Goal: Information Seeking & Learning: Learn about a topic

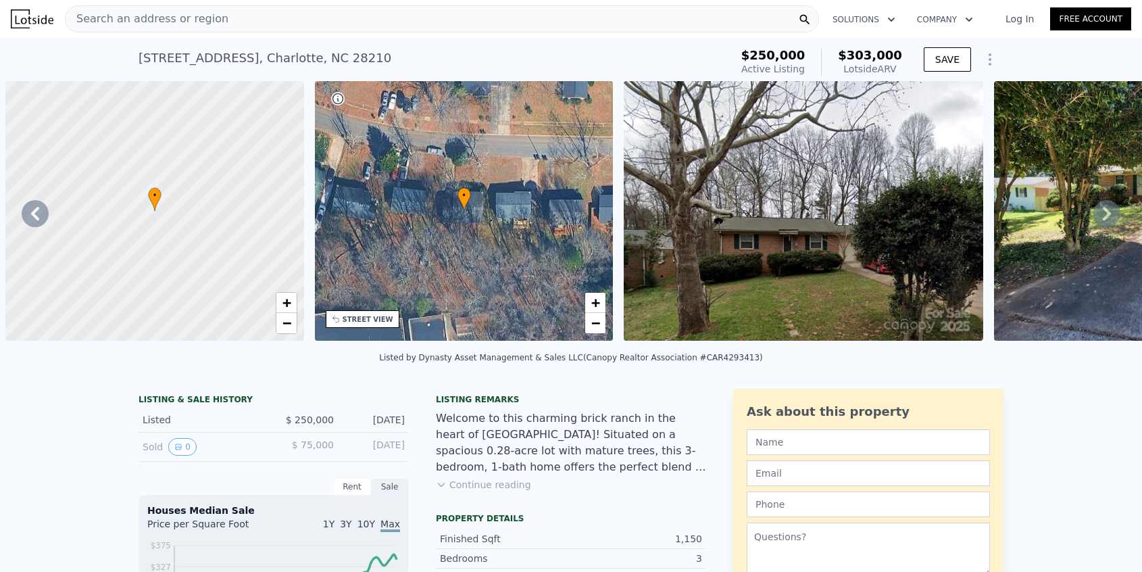
click at [198, 30] on div "Search an address or region" at bounding box center [147, 19] width 163 height 26
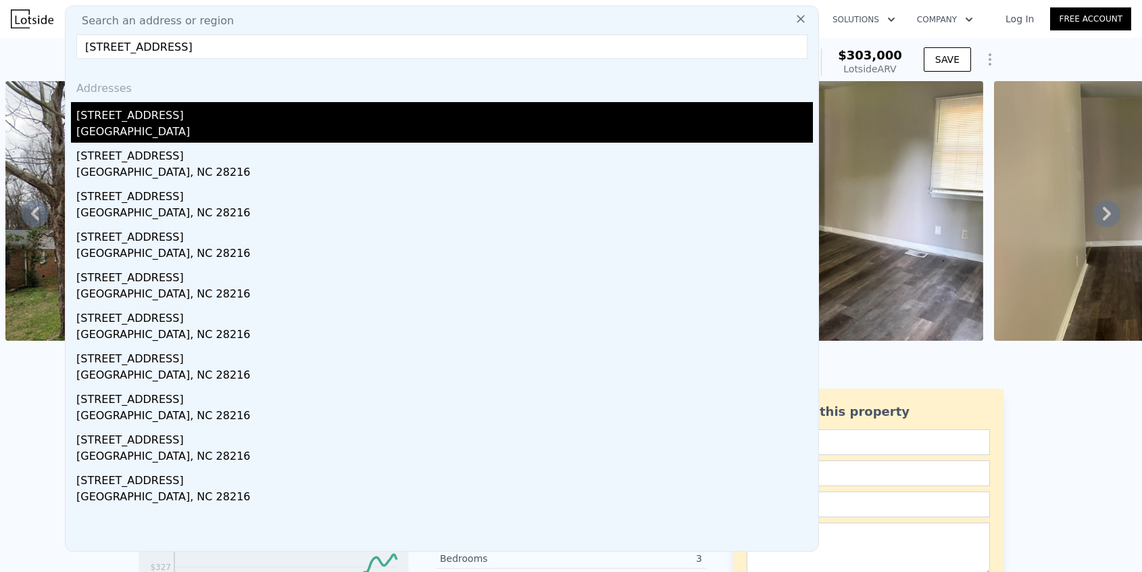
type input "[STREET_ADDRESS]"
click at [168, 137] on div "[GEOGRAPHIC_DATA]" at bounding box center [444, 133] width 737 height 19
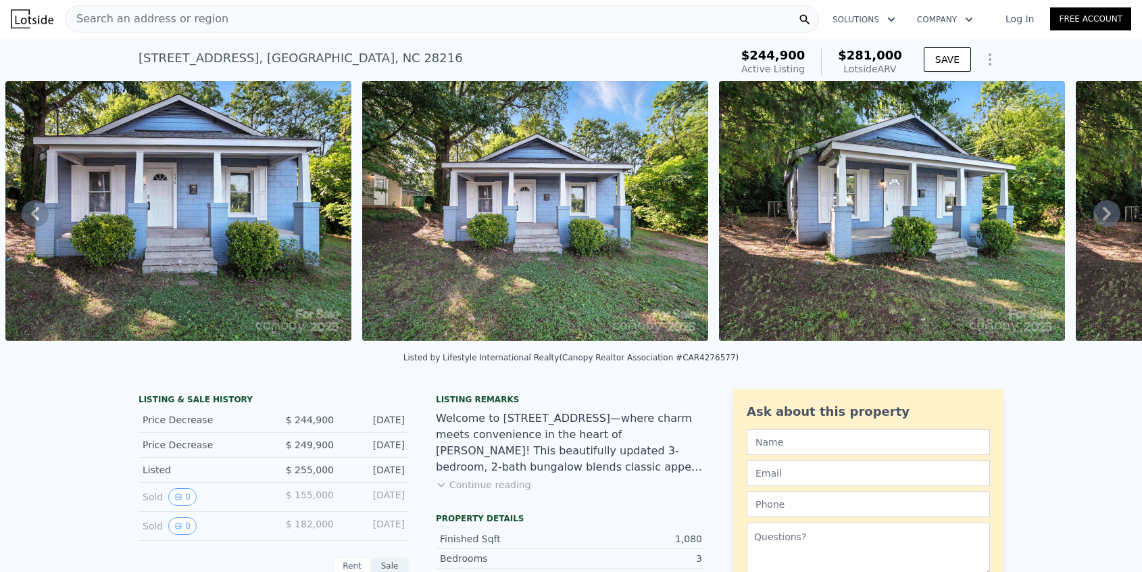
click at [496, 484] on button "Continue reading" at bounding box center [483, 485] width 95 height 14
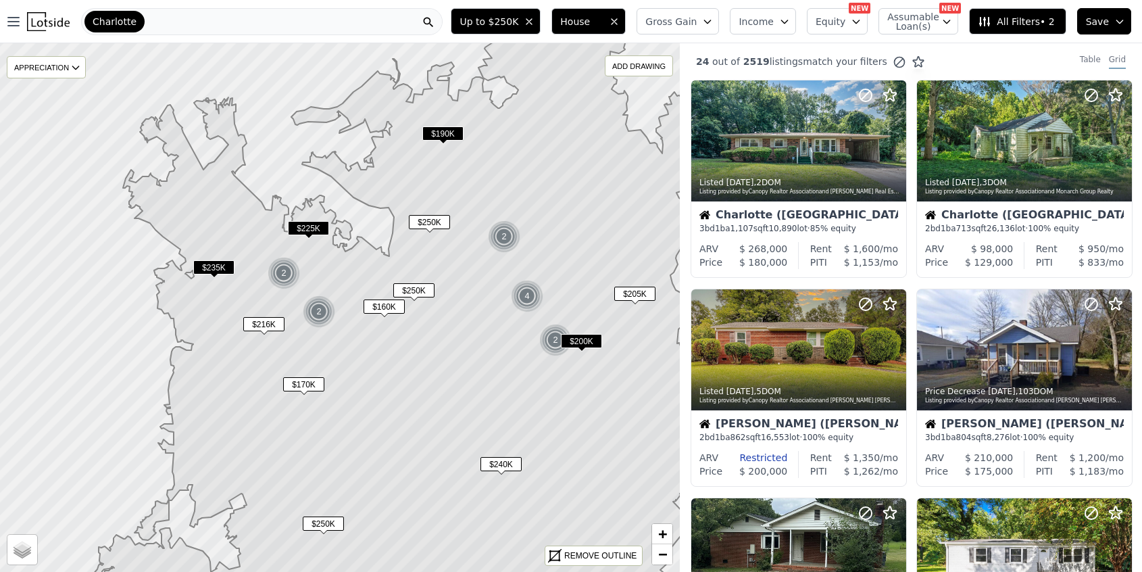
scroll to position [894, 0]
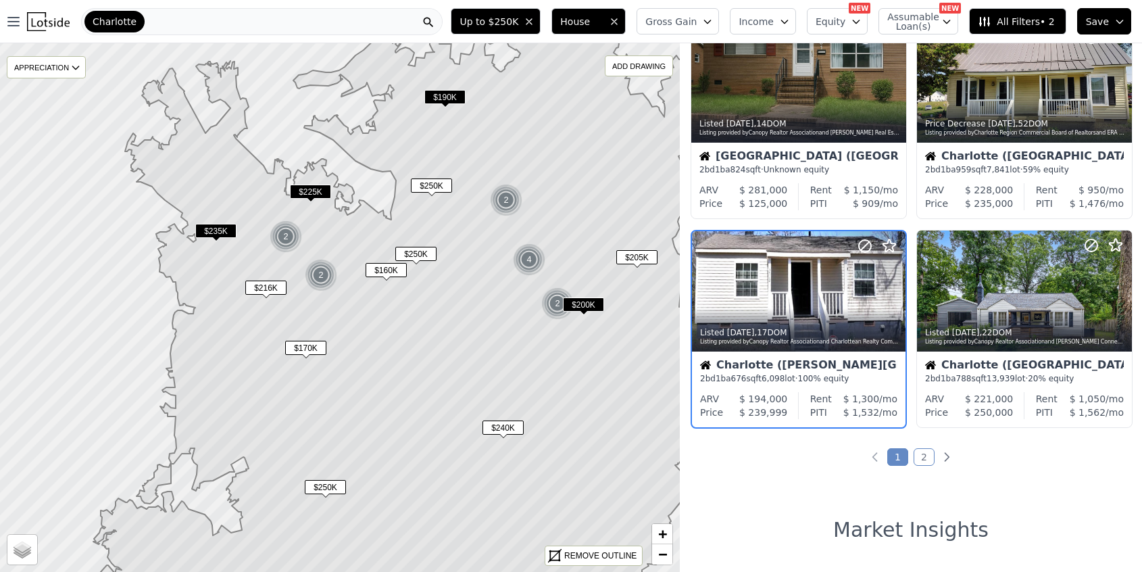
drag, startPoint x: 439, startPoint y: 367, endPoint x: 441, endPoint y: 331, distance: 36.6
click at [441, 331] on icon at bounding box center [422, 271] width 658 height 637
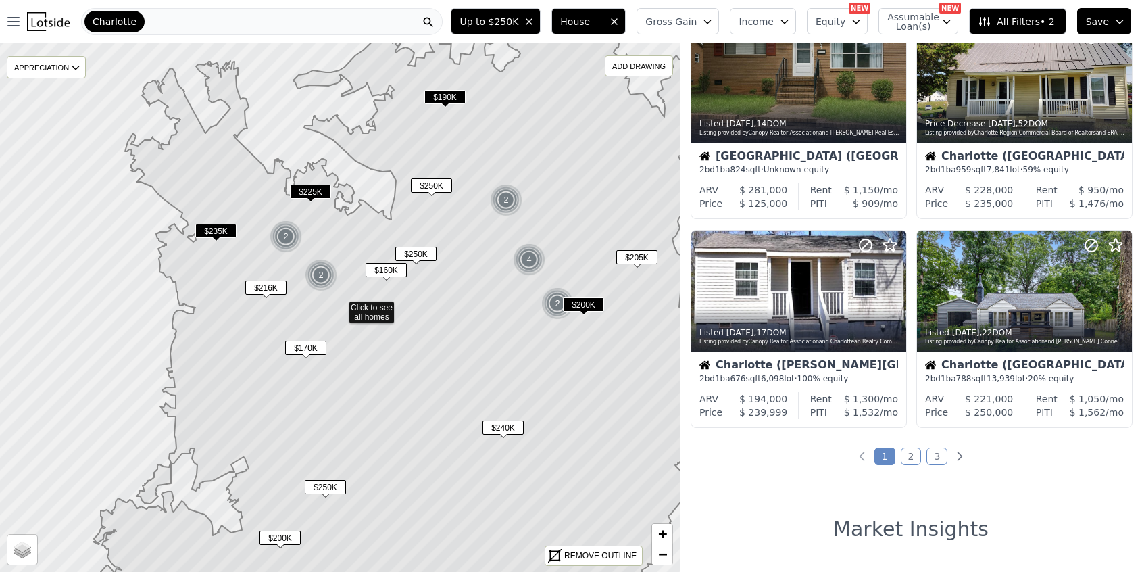
click at [287, 235] on div "2" at bounding box center [286, 236] width 32 height 32
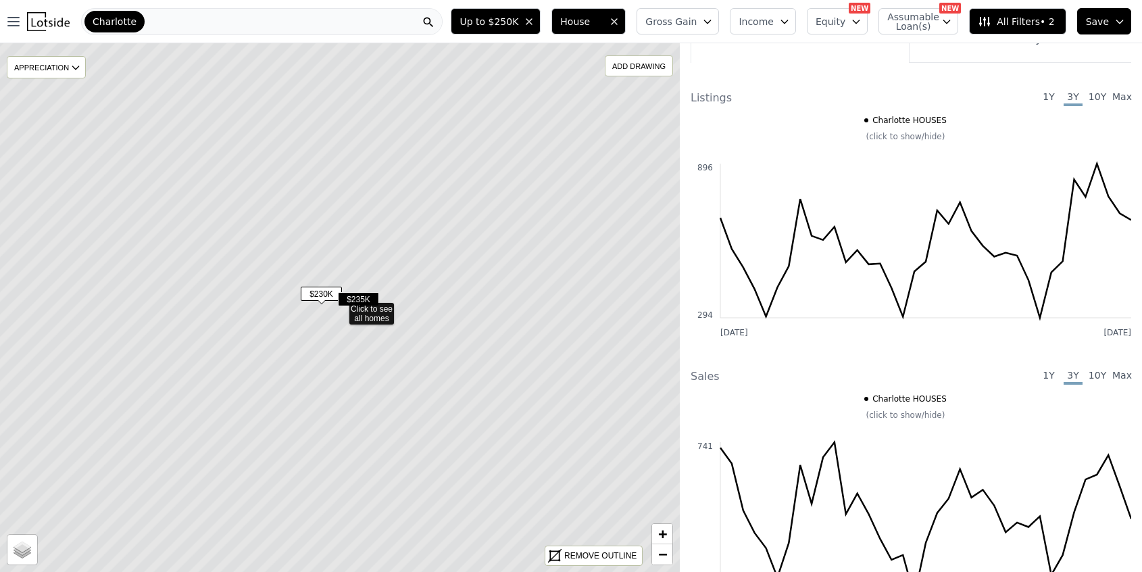
click at [320, 296] on span "$230K" at bounding box center [321, 294] width 41 height 14
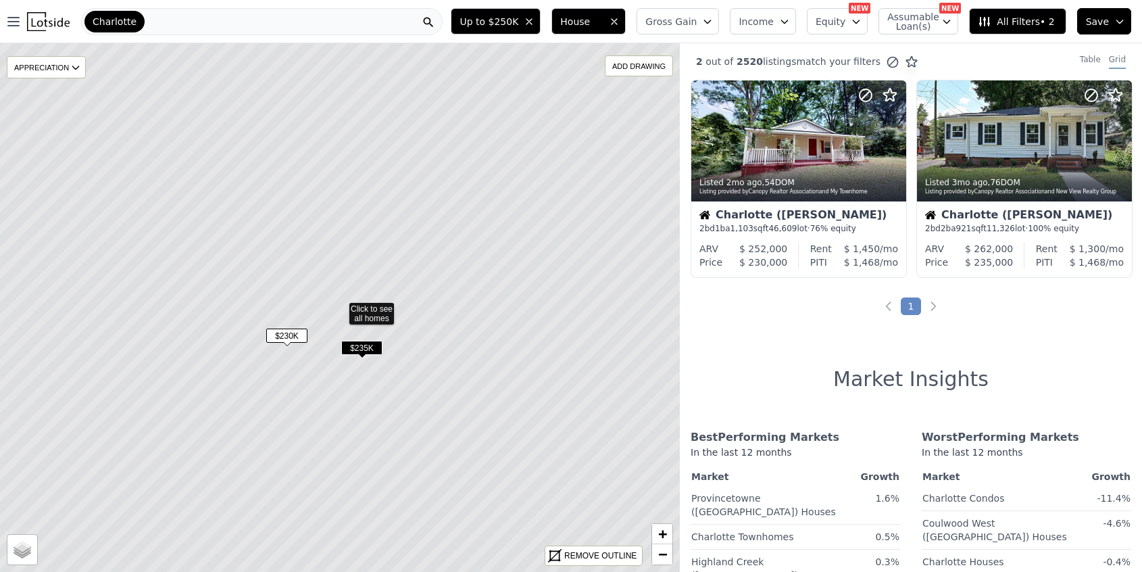
click at [1040, 15] on span "All Filters • 2" at bounding box center [1016, 22] width 76 height 14
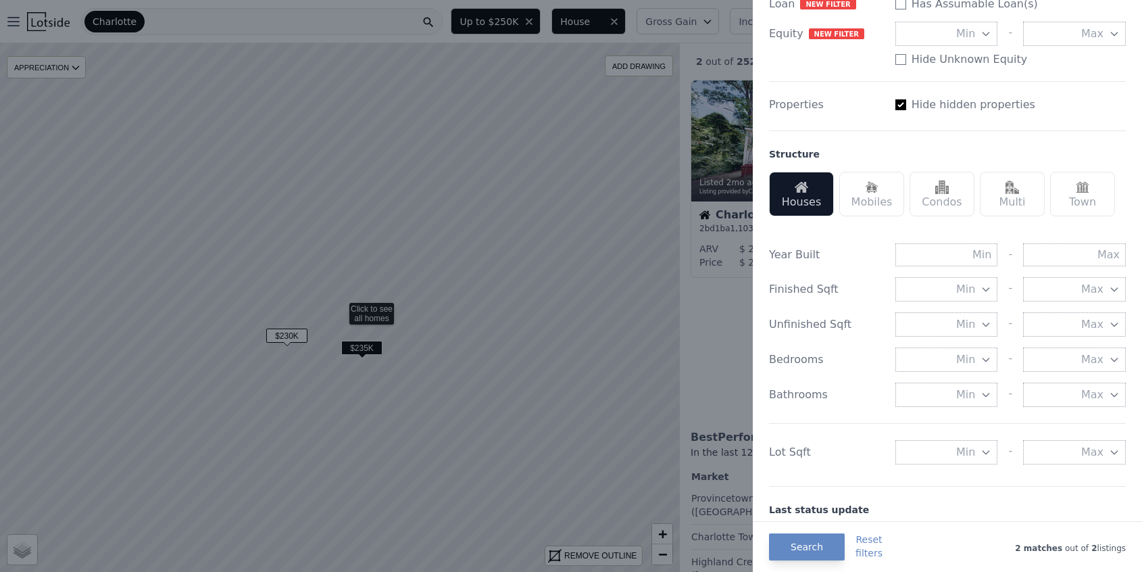
scroll to position [319, 0]
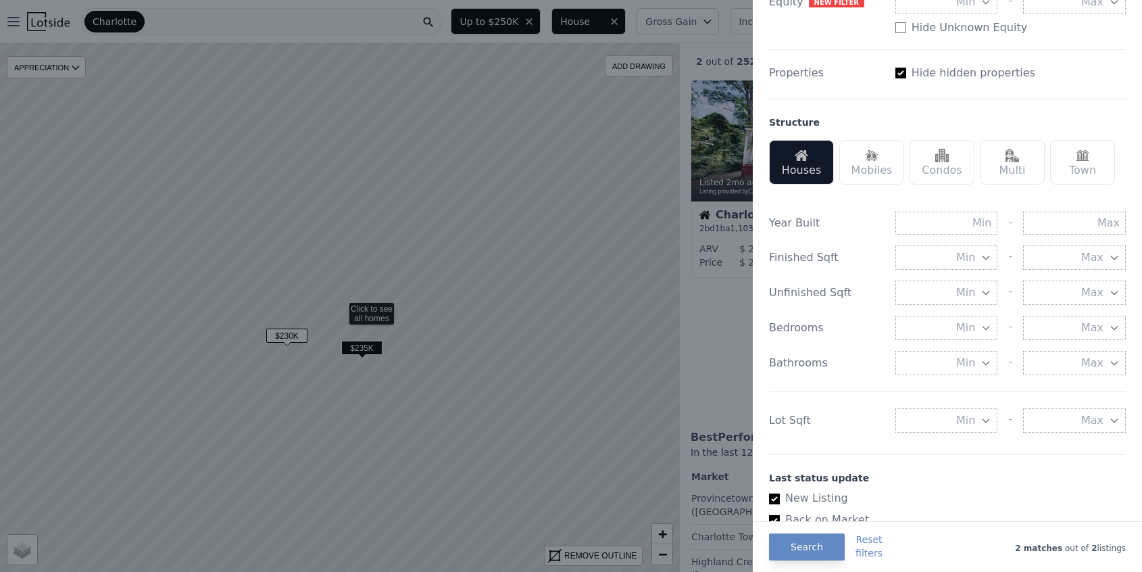
click at [979, 328] on button "Min" at bounding box center [947, 328] width 103 height 24
click at [981, 418] on button "3 beds" at bounding box center [947, 425] width 103 height 24
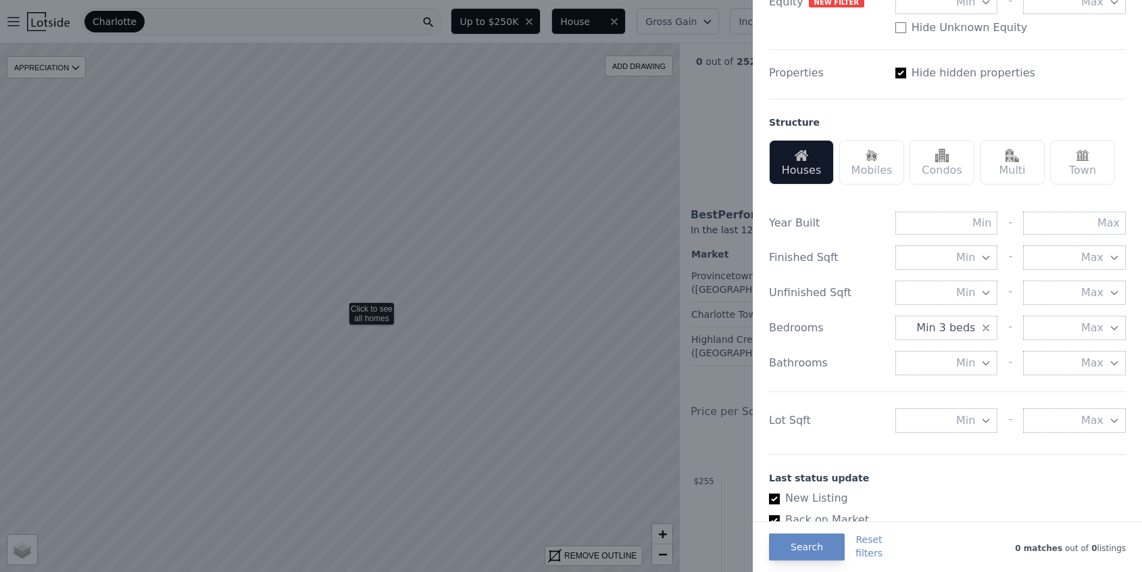
click at [1075, 324] on button "Max" at bounding box center [1074, 328] width 103 height 24
click at [1075, 324] on input "number" at bounding box center [1074, 328] width 103 height 24
click at [807, 558] on button "Search" at bounding box center [807, 546] width 76 height 27
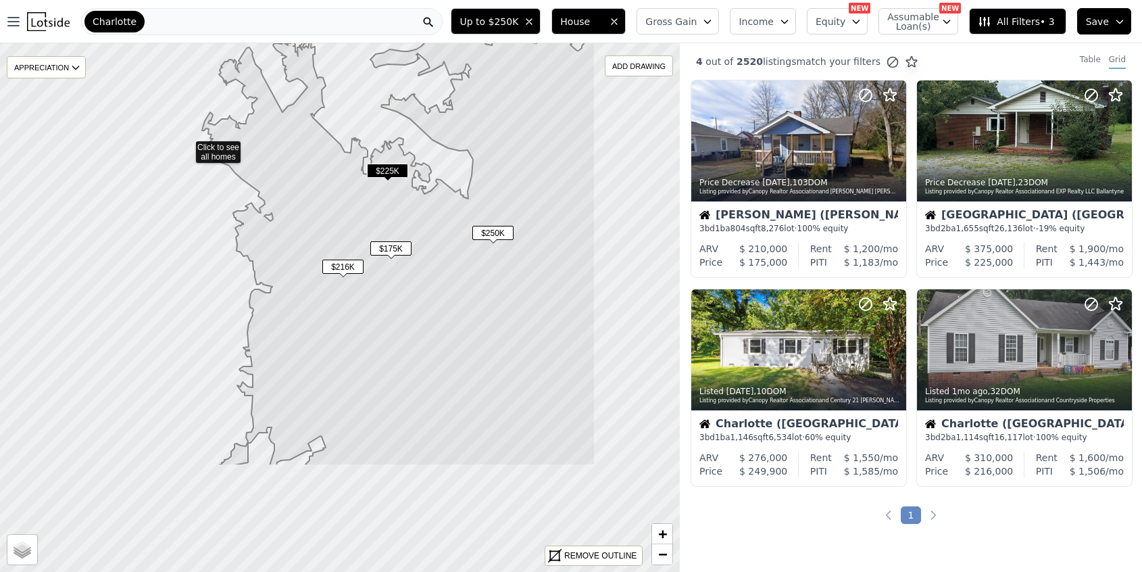
drag, startPoint x: 529, startPoint y: 377, endPoint x: 374, endPoint y: 216, distance: 223.3
click at [374, 216] on icon at bounding box center [398, 216] width 393 height 500
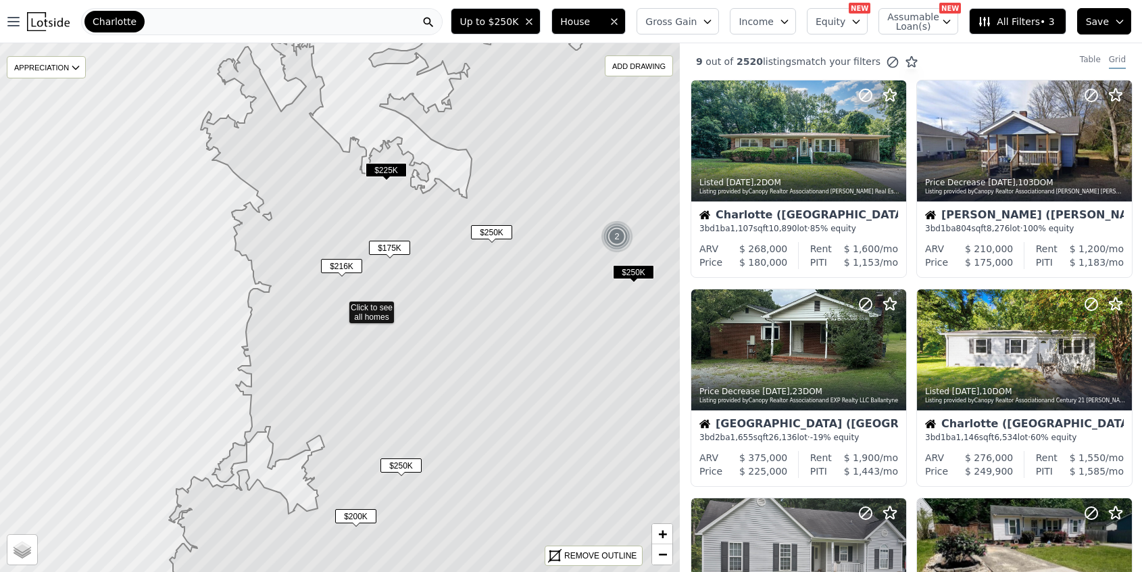
click at [498, 231] on span "$250K" at bounding box center [491, 232] width 41 height 14
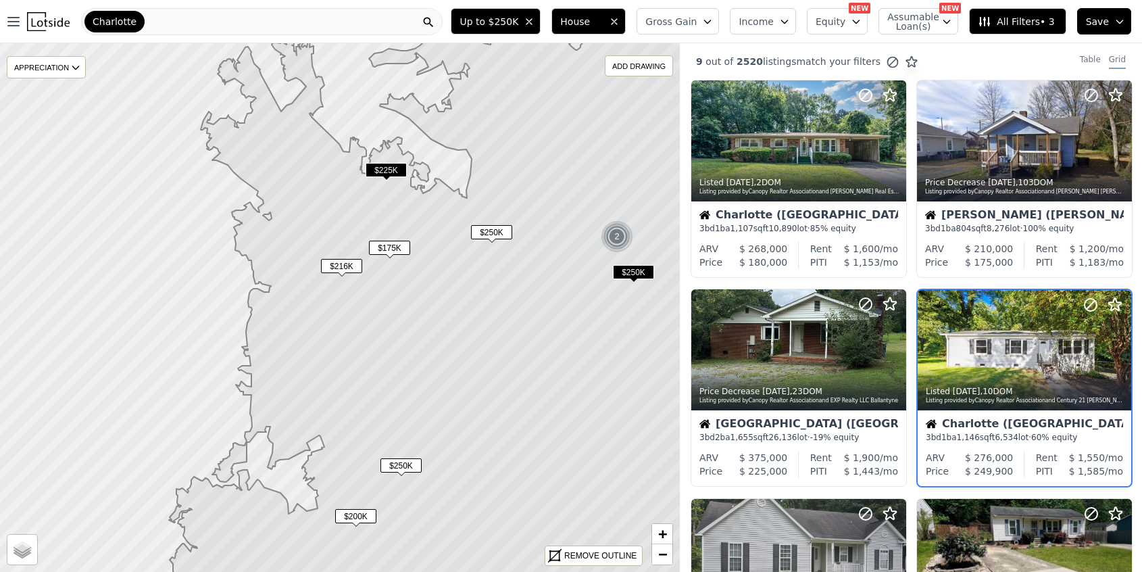
scroll to position [59, 0]
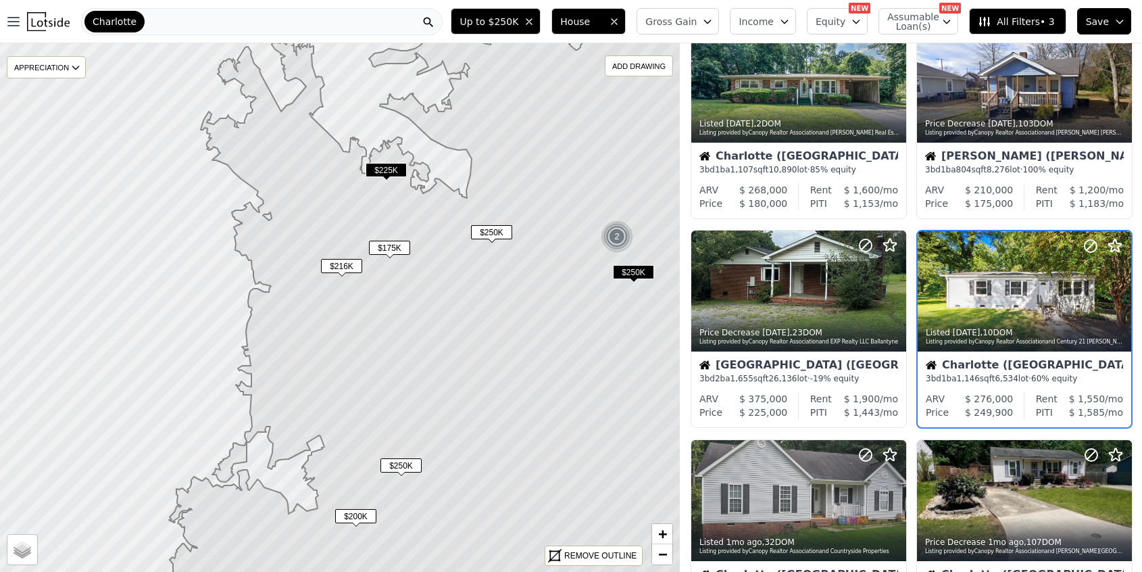
click at [995, 364] on div "Charlotte (Lincoln Heights)" at bounding box center [1024, 367] width 197 height 14
click at [1021, 31] on button "All Filters • 3" at bounding box center [1017, 21] width 97 height 26
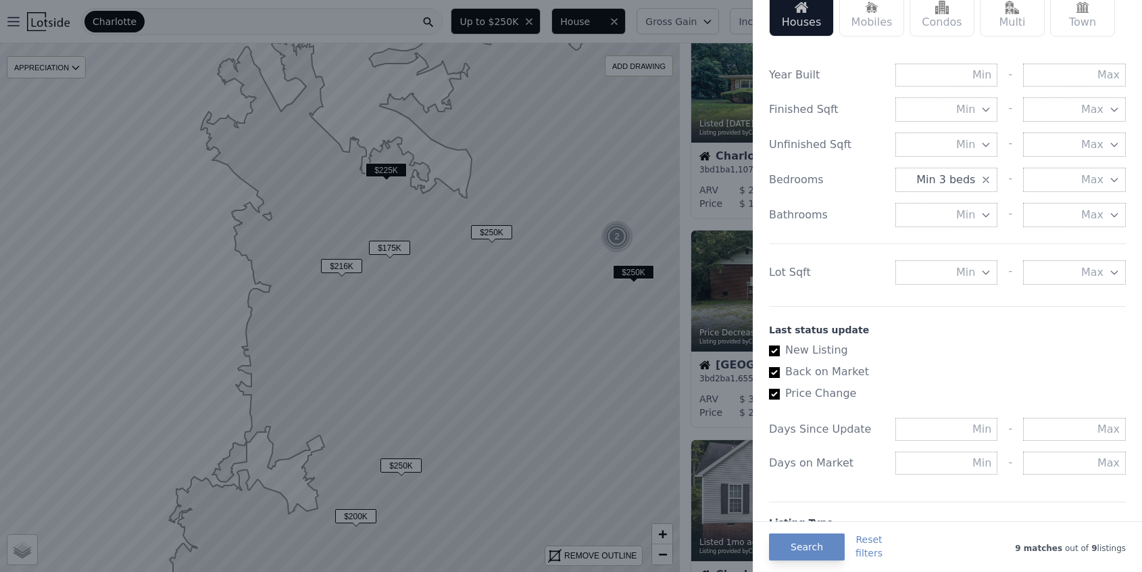
scroll to position [552, 0]
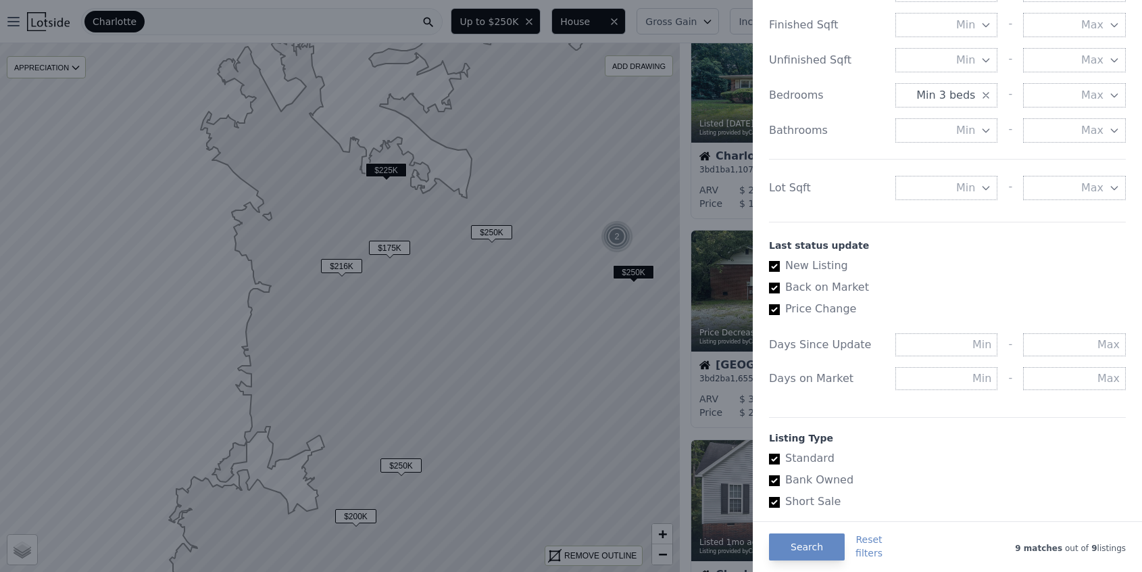
click at [953, 132] on button "Min" at bounding box center [947, 130] width 103 height 24
click at [973, 203] on button "1.5 baths" at bounding box center [947, 203] width 103 height 24
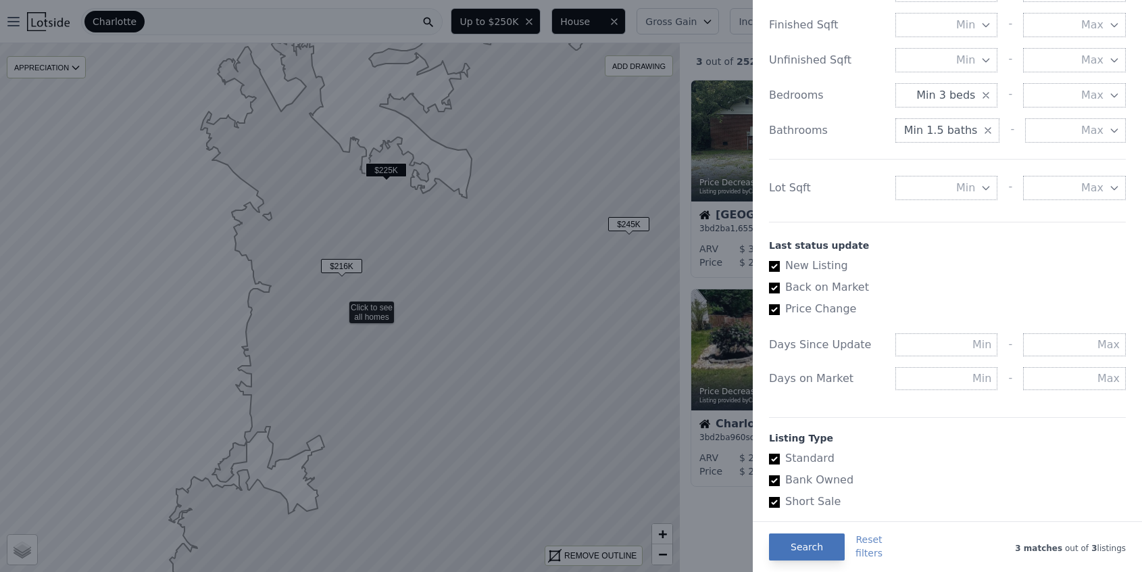
click at [817, 544] on button "Search" at bounding box center [807, 546] width 76 height 27
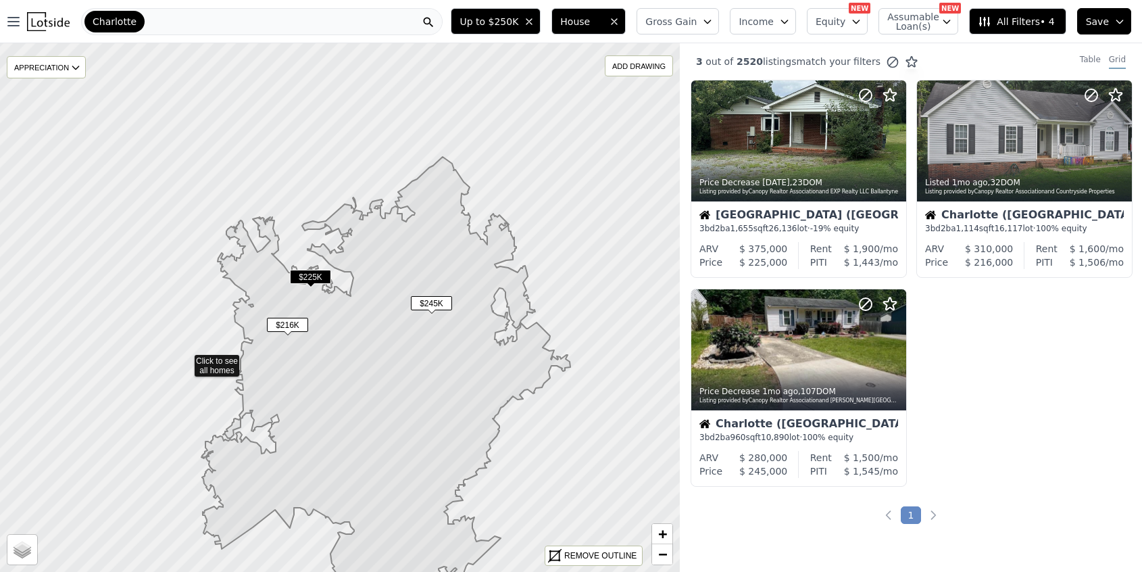
drag, startPoint x: 589, startPoint y: 276, endPoint x: 433, endPoint y: 331, distance: 165.5
click at [433, 331] on icon at bounding box center [385, 392] width 369 height 470
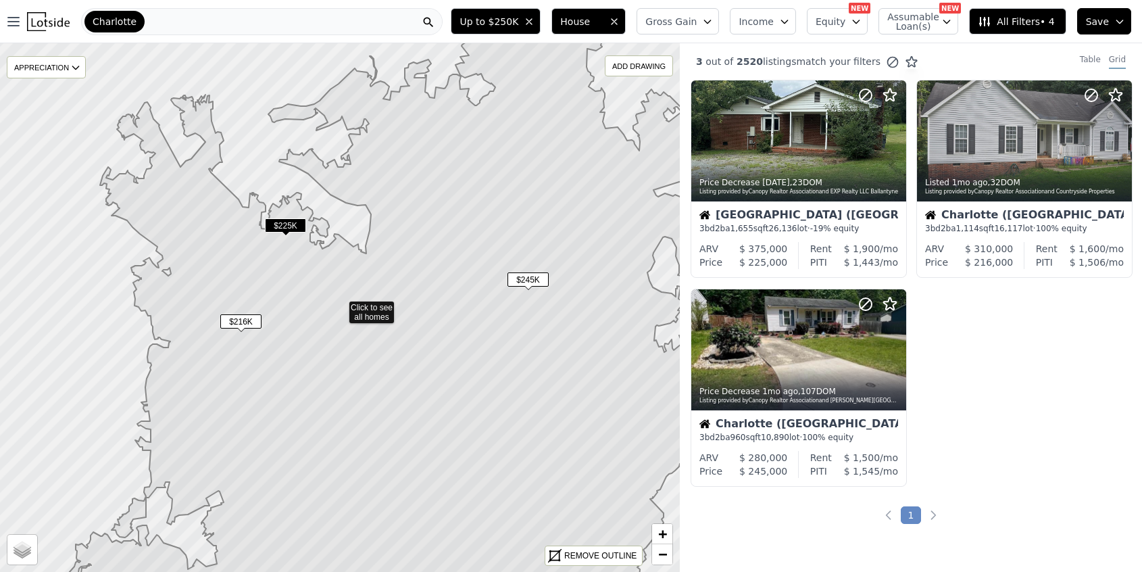
click at [243, 321] on span "$216K" at bounding box center [240, 321] width 41 height 14
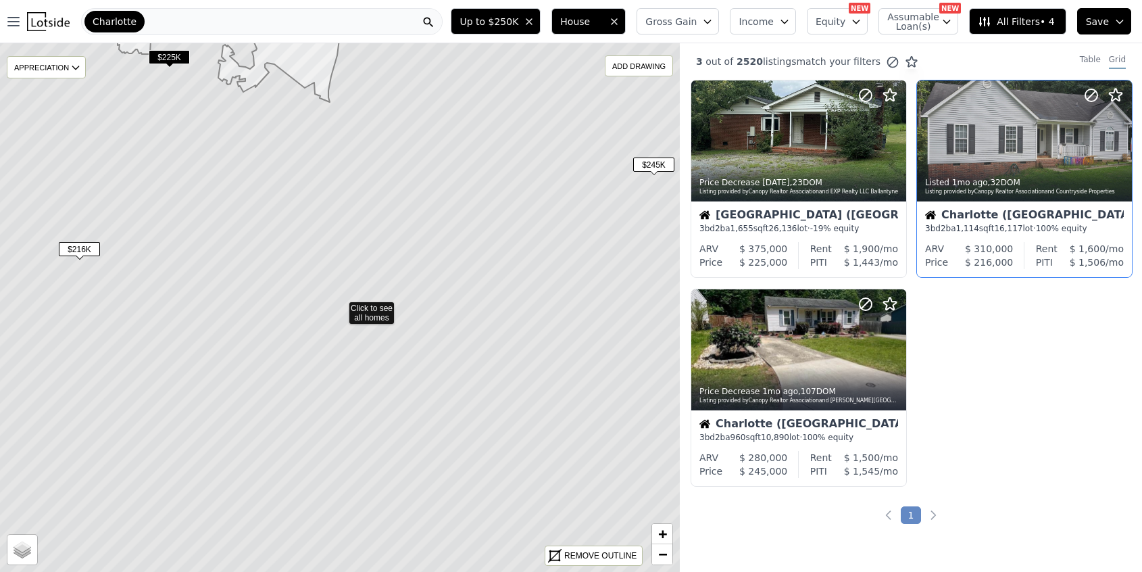
click at [1053, 222] on div "Charlotte (Toddville Road)" at bounding box center [1024, 217] width 199 height 14
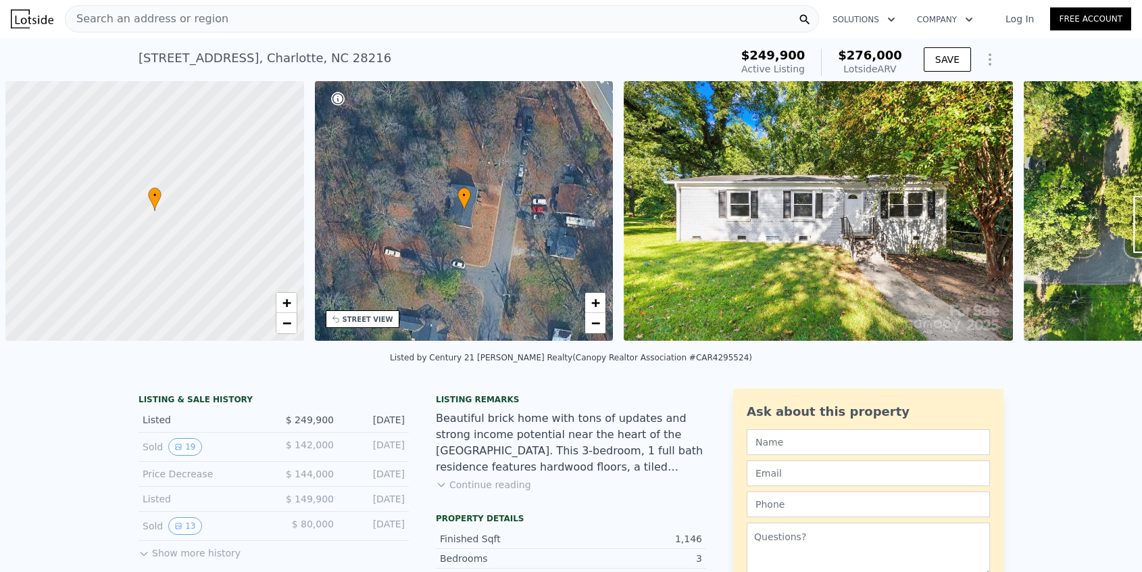
scroll to position [0, 5]
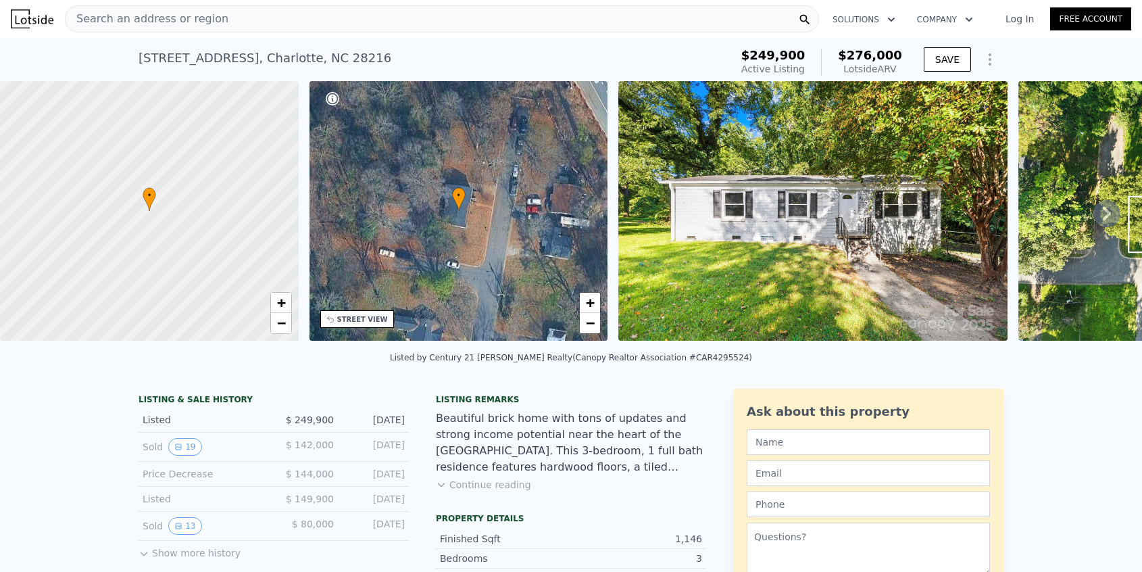
click at [505, 485] on button "Continue reading" at bounding box center [483, 485] width 95 height 14
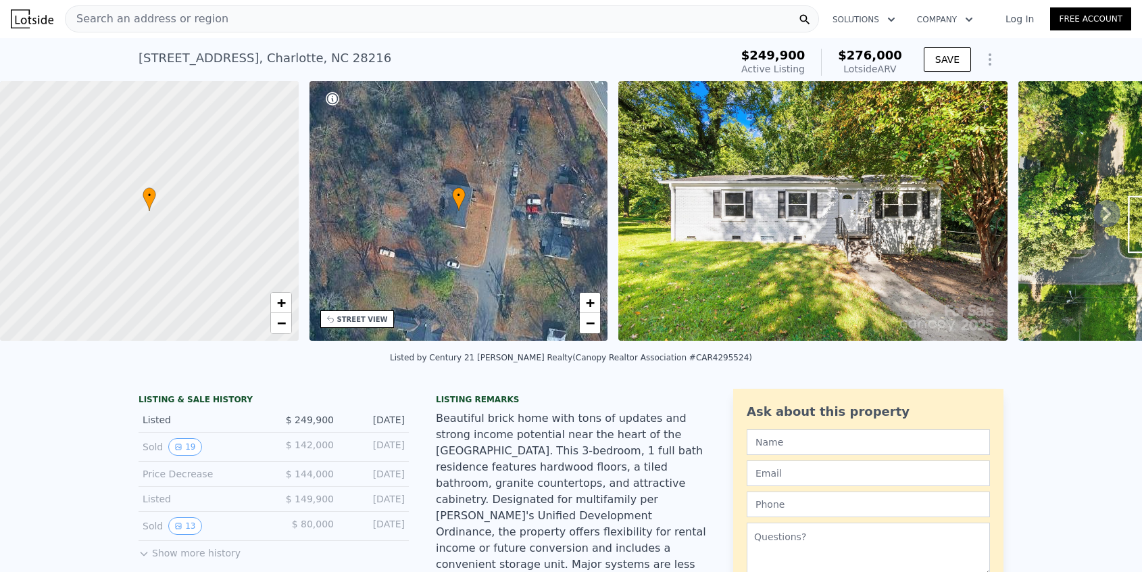
scroll to position [239, 0]
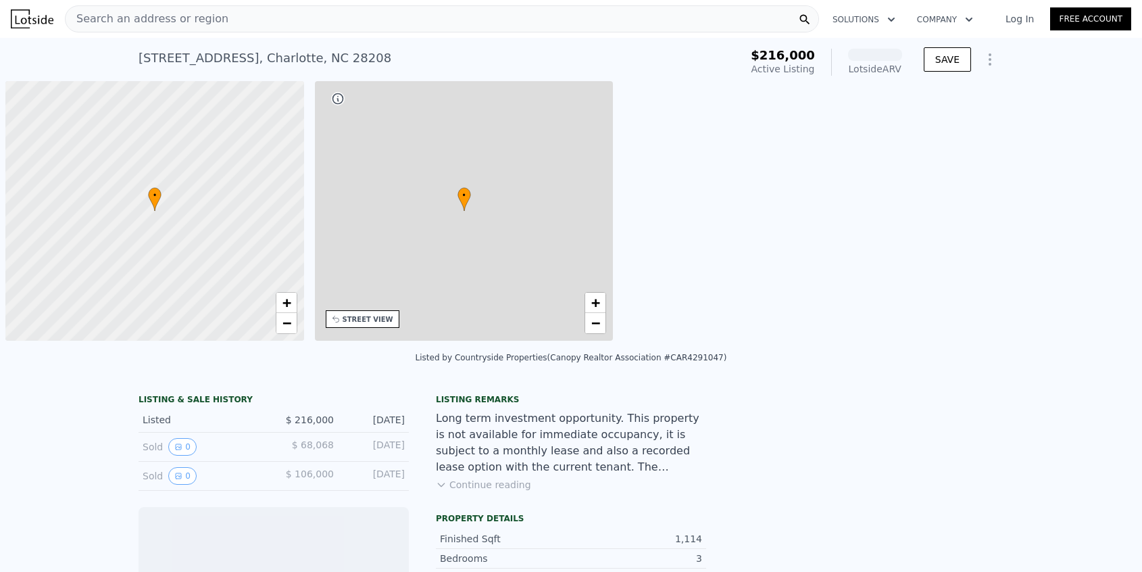
scroll to position [0, 5]
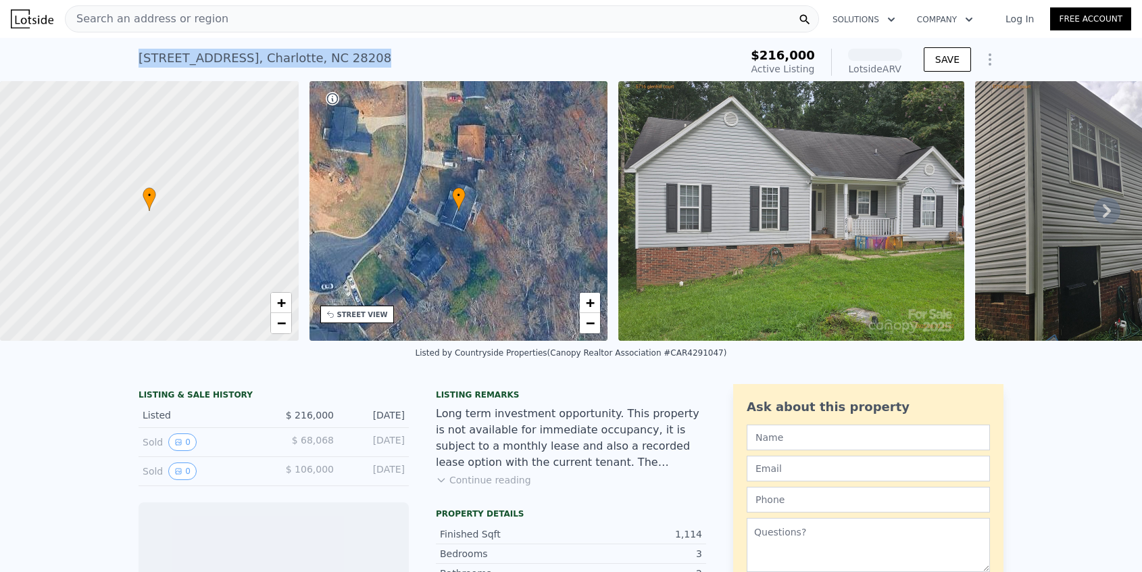
drag, startPoint x: 354, startPoint y: 62, endPoint x: 122, endPoint y: 64, distance: 231.9
click at [122, 64] on div "5716 Glenhill Ct , Charlotte , NC 28208 Active at $216k (~ARV ) $216,000 Active…" at bounding box center [571, 59] width 1142 height 43
copy div "5716 Glenhill Ct , Charlotte , NC 28208"
click at [618, 444] on div "Long term investment opportunity. This property is not available for immediate …" at bounding box center [571, 438] width 270 height 65
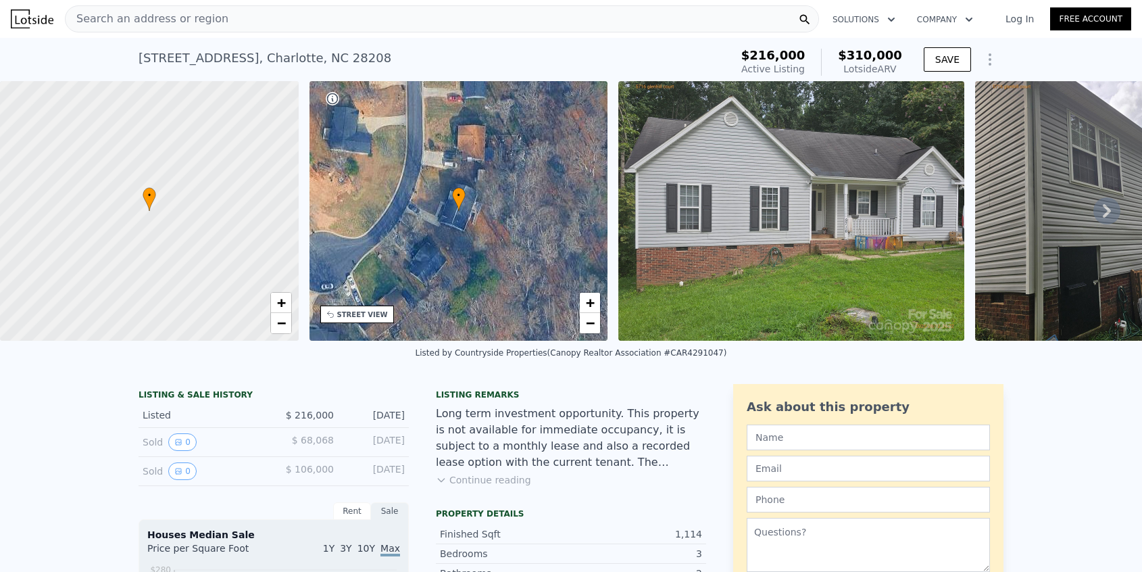
click at [501, 484] on button "Continue reading" at bounding box center [483, 480] width 95 height 14
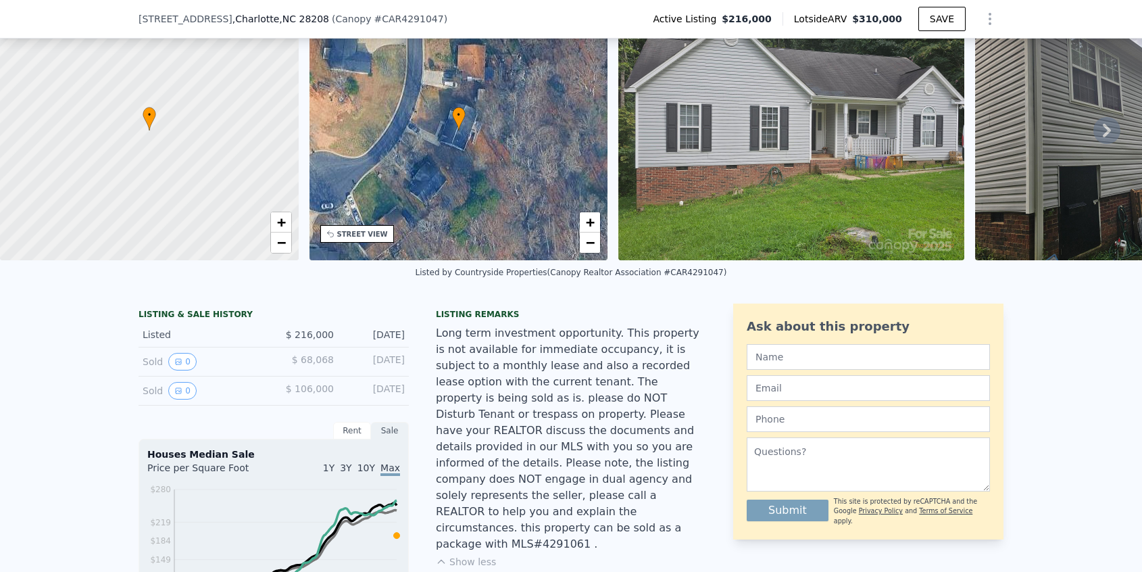
scroll to position [0, 0]
